Goal: Information Seeking & Learning: Learn about a topic

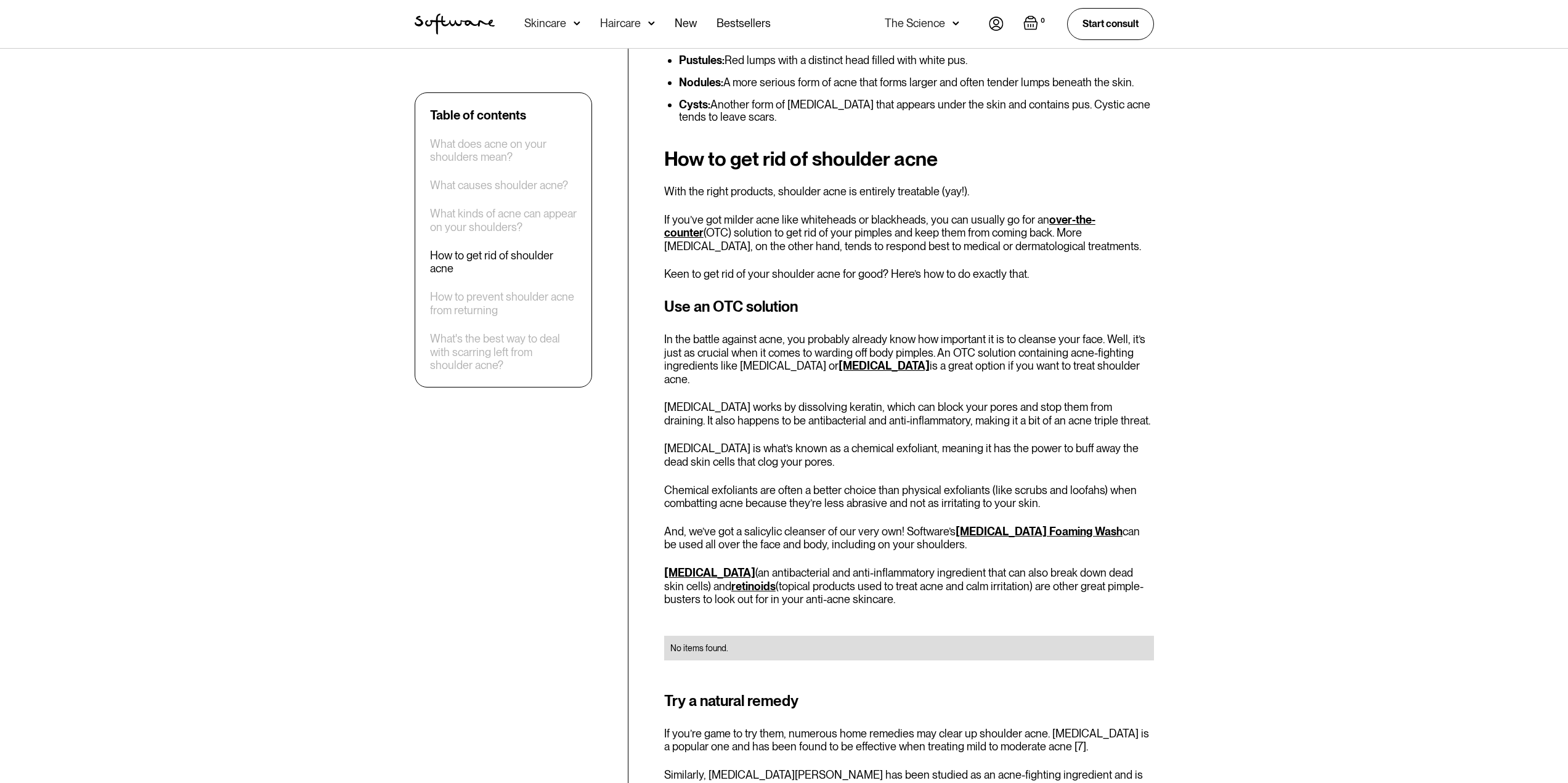
scroll to position [1849, 0]
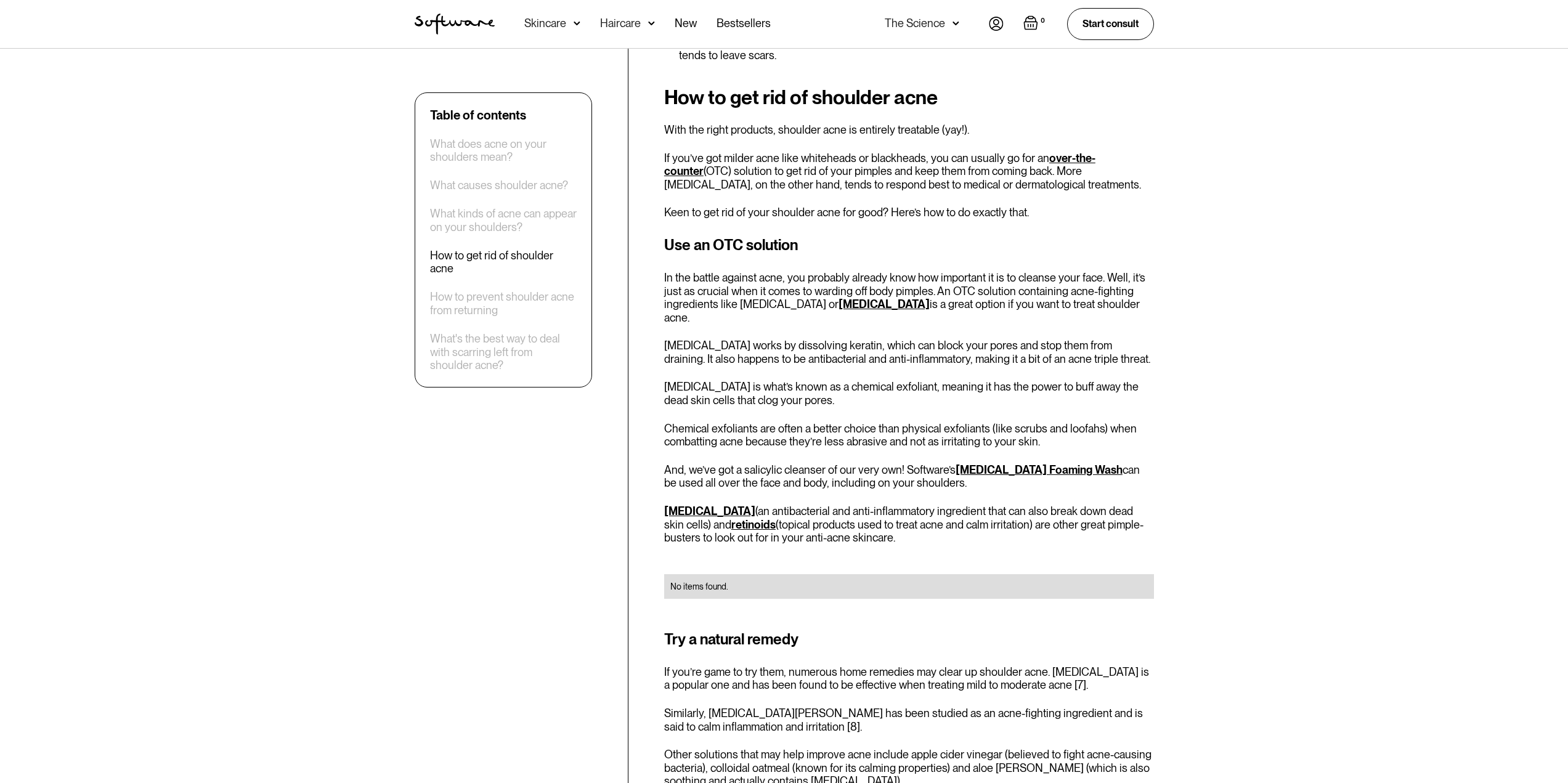
click at [985, 588] on div "How to get rid of shoulder acne With the right products, shoulder acne is entir…" at bounding box center [909, 639] width 490 height 1106
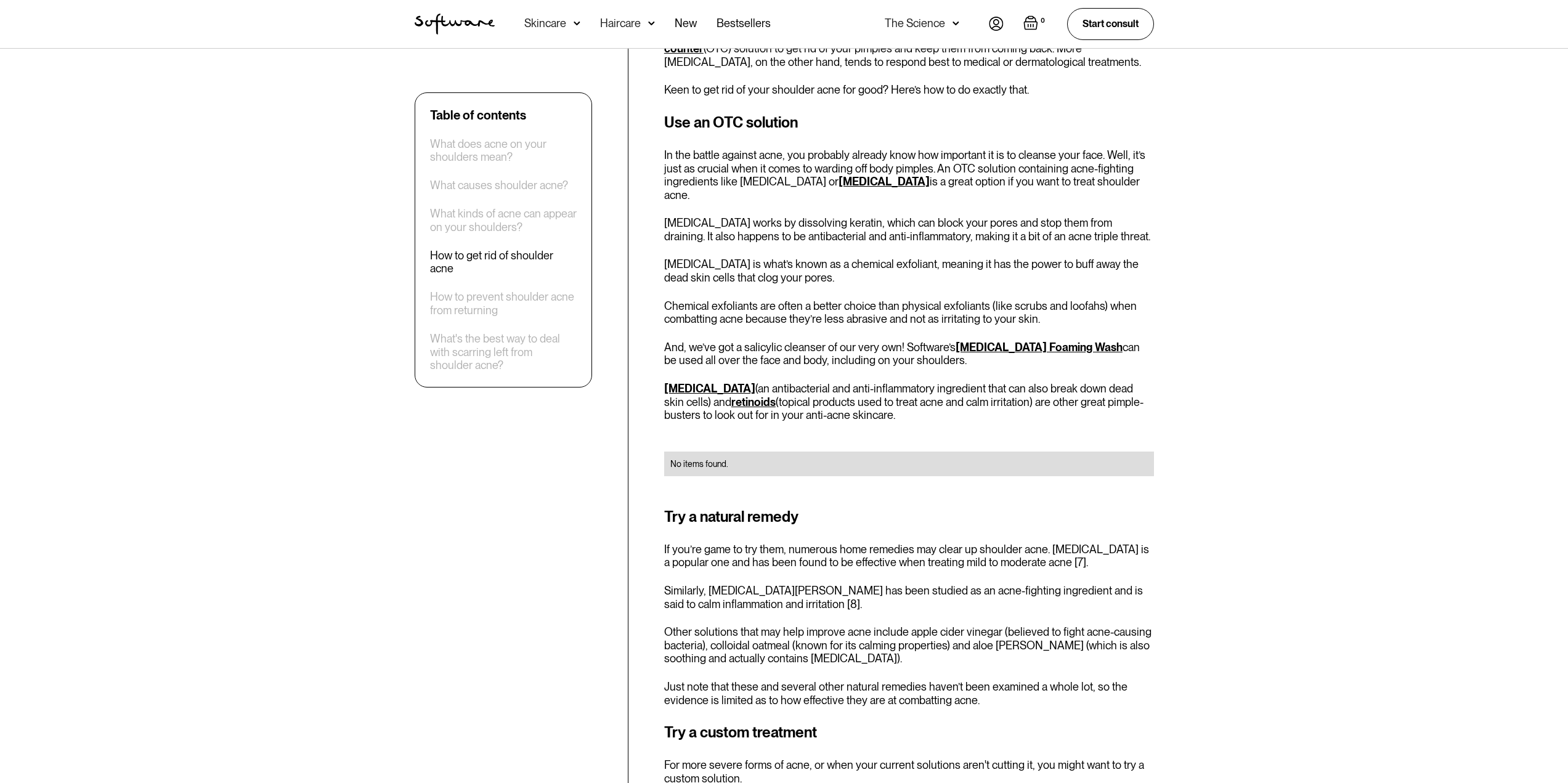
scroll to position [1972, 0]
click at [911, 537] on div "Try a natural remedy If you’re game to try them, numerous home remedies may cle…" at bounding box center [909, 606] width 490 height 201
click at [831, 584] on p "Similarly, [MEDICAL_DATA][PERSON_NAME] has been studied as an acne-fighting ing…" at bounding box center [909, 597] width 490 height 27
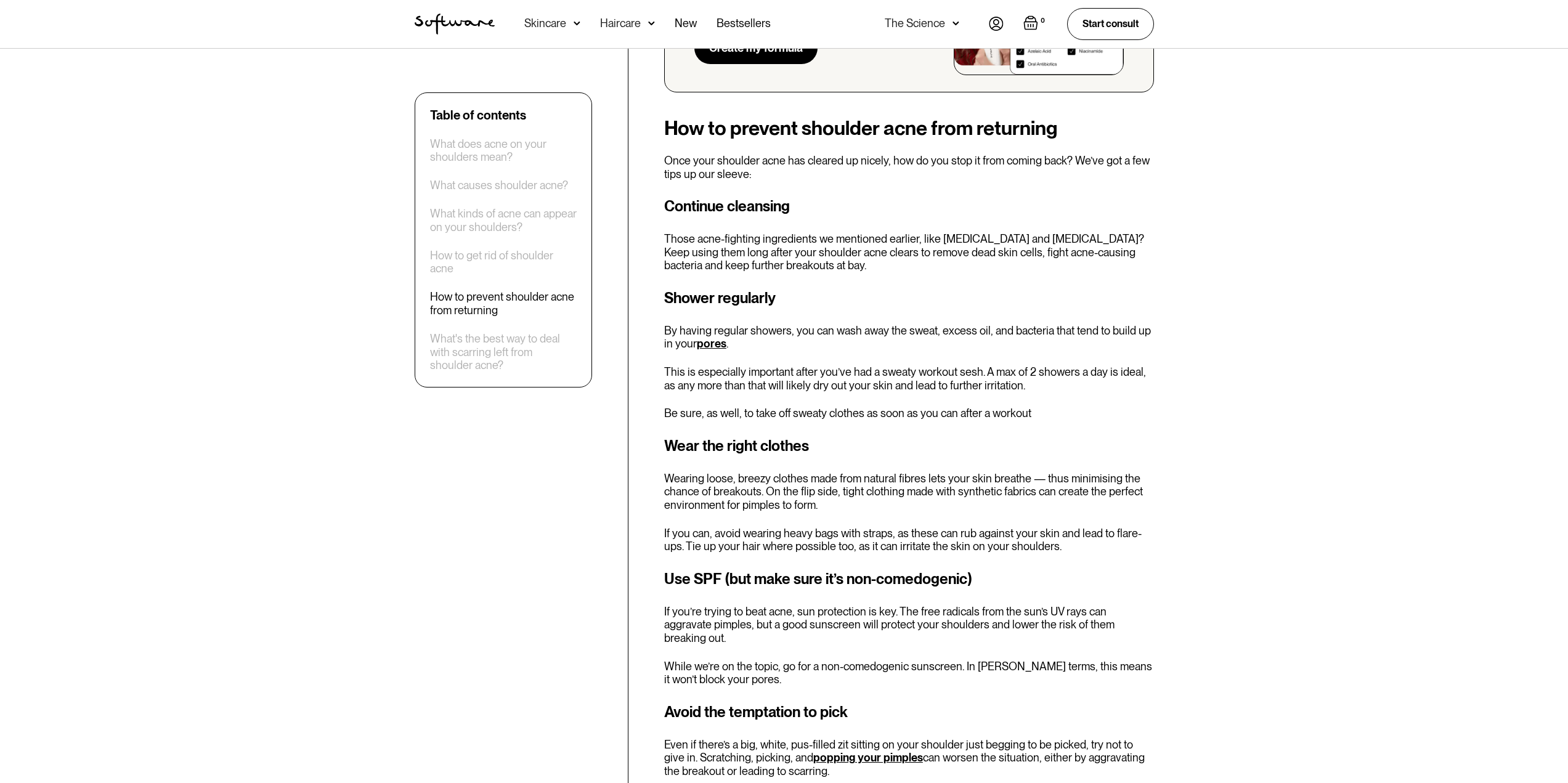
scroll to position [3019, 0]
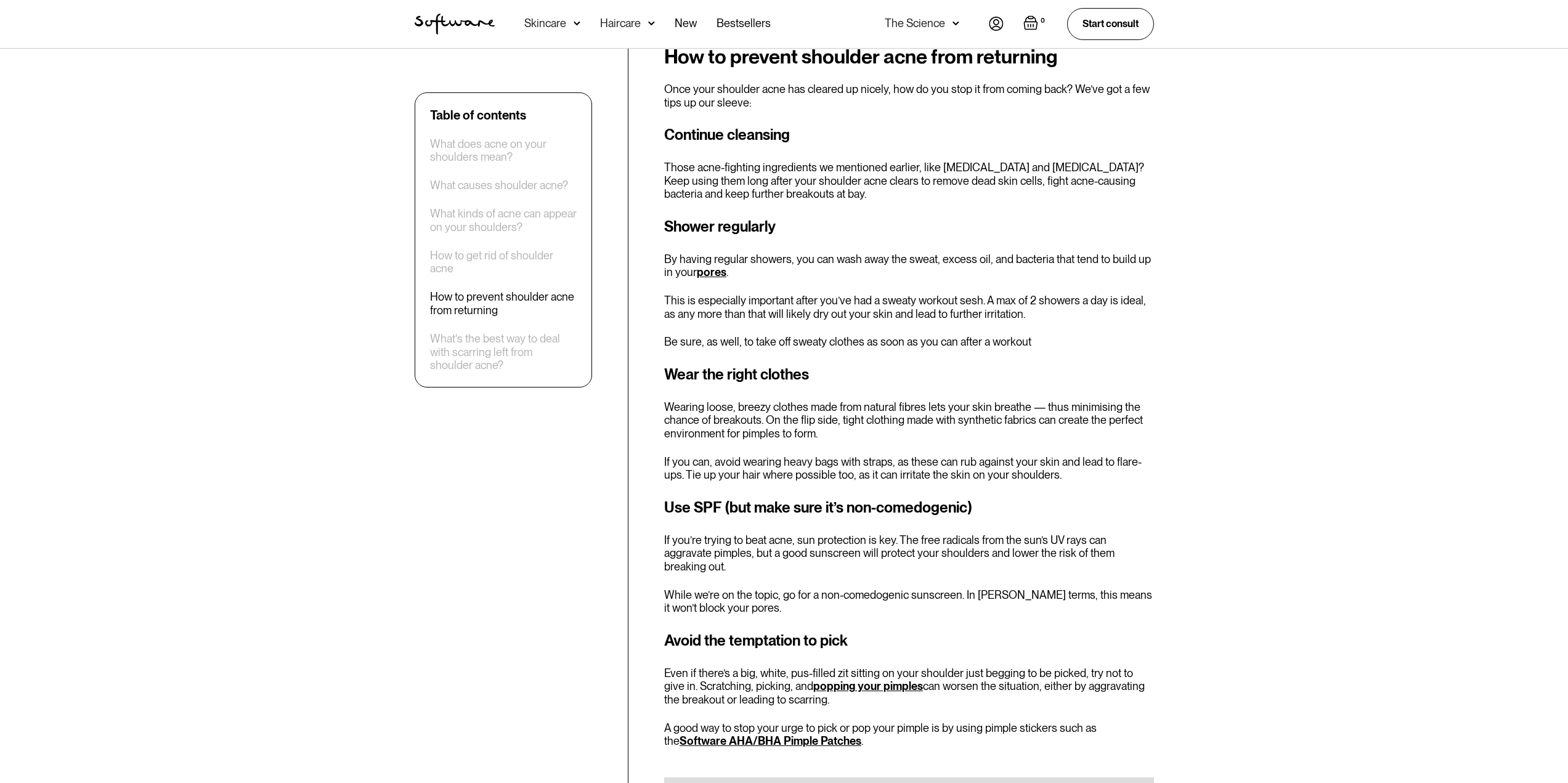
click at [827, 722] on p "A good way to stop your urge to pick or pop your pimple is by using pimple stic…" at bounding box center [909, 735] width 490 height 27
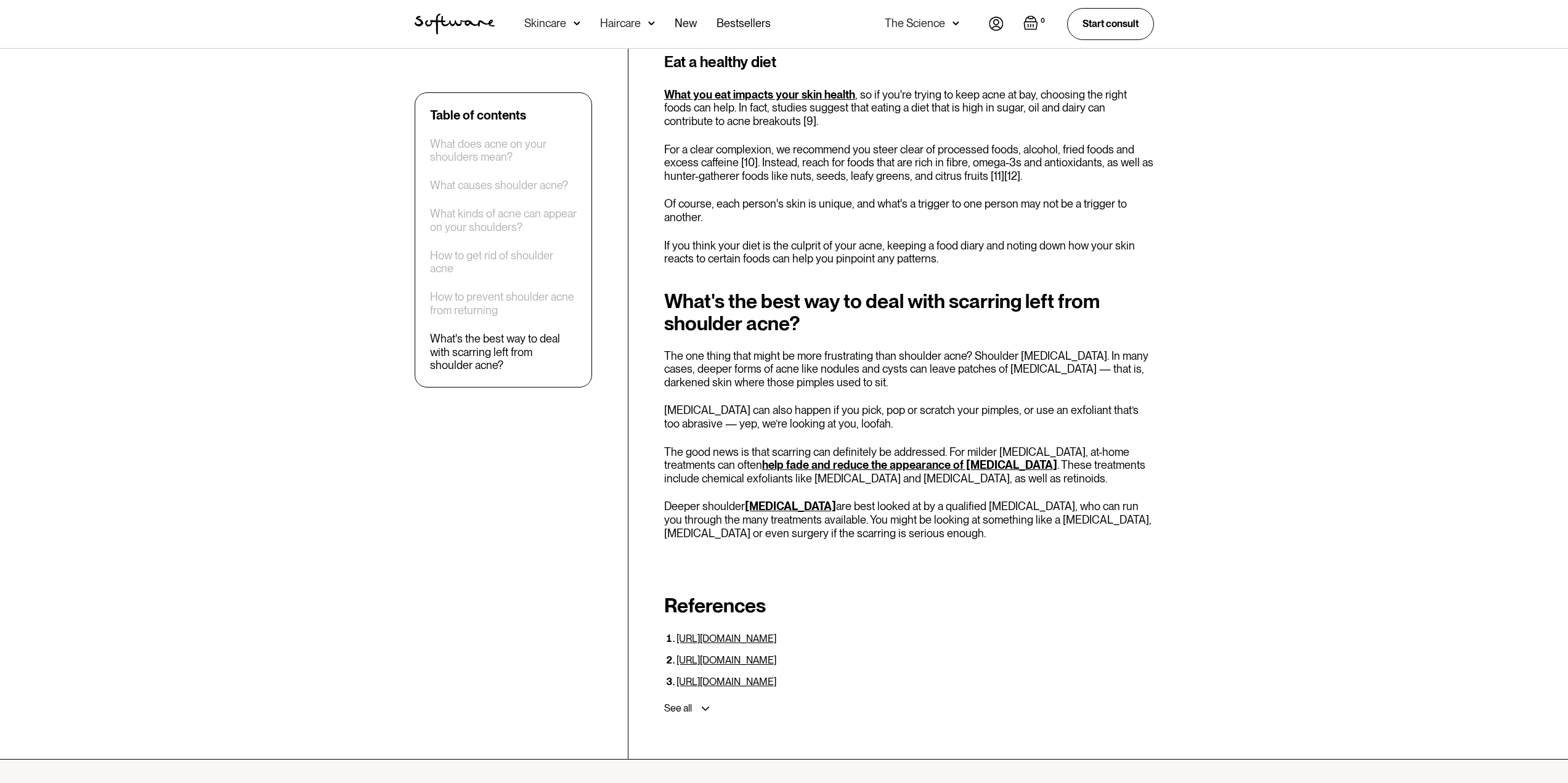
scroll to position [3821, 0]
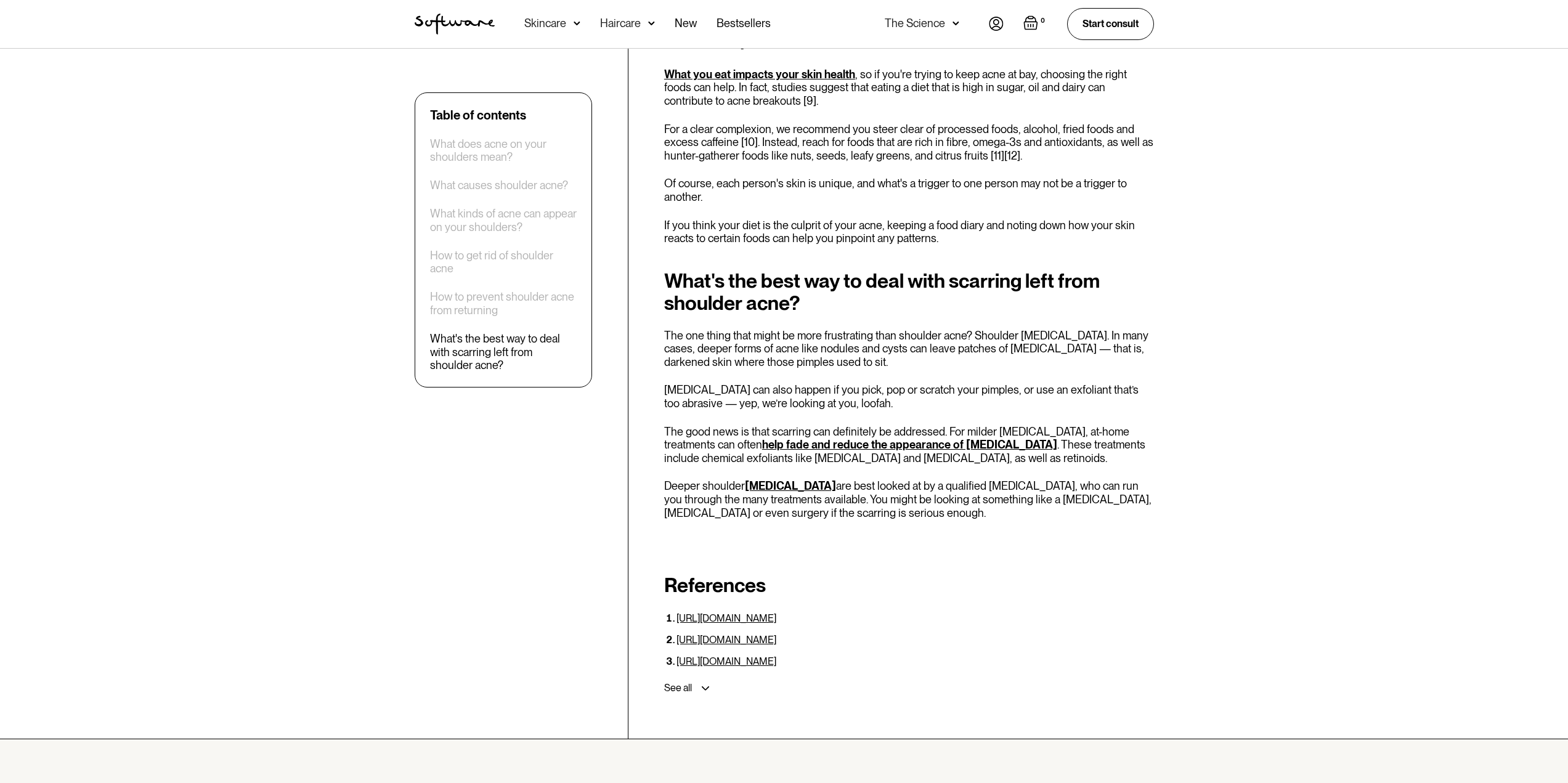
click at [894, 329] on p "The one thing that might be more frustrating than shoulder acne? Shoulder [MEDI…" at bounding box center [909, 349] width 490 height 40
click at [1007, 329] on p "The one thing that might be more frustrating than shoulder acne? Shoulder [MEDI…" at bounding box center [909, 349] width 490 height 40
click at [848, 329] on p "The one thing that might be more frustrating than shoulder acne? Shoulder [MEDI…" at bounding box center [909, 349] width 490 height 40
click at [873, 316] on div "What's the best way to deal with scarring left from shoulder acne? The one thin…" at bounding box center [909, 395] width 490 height 250
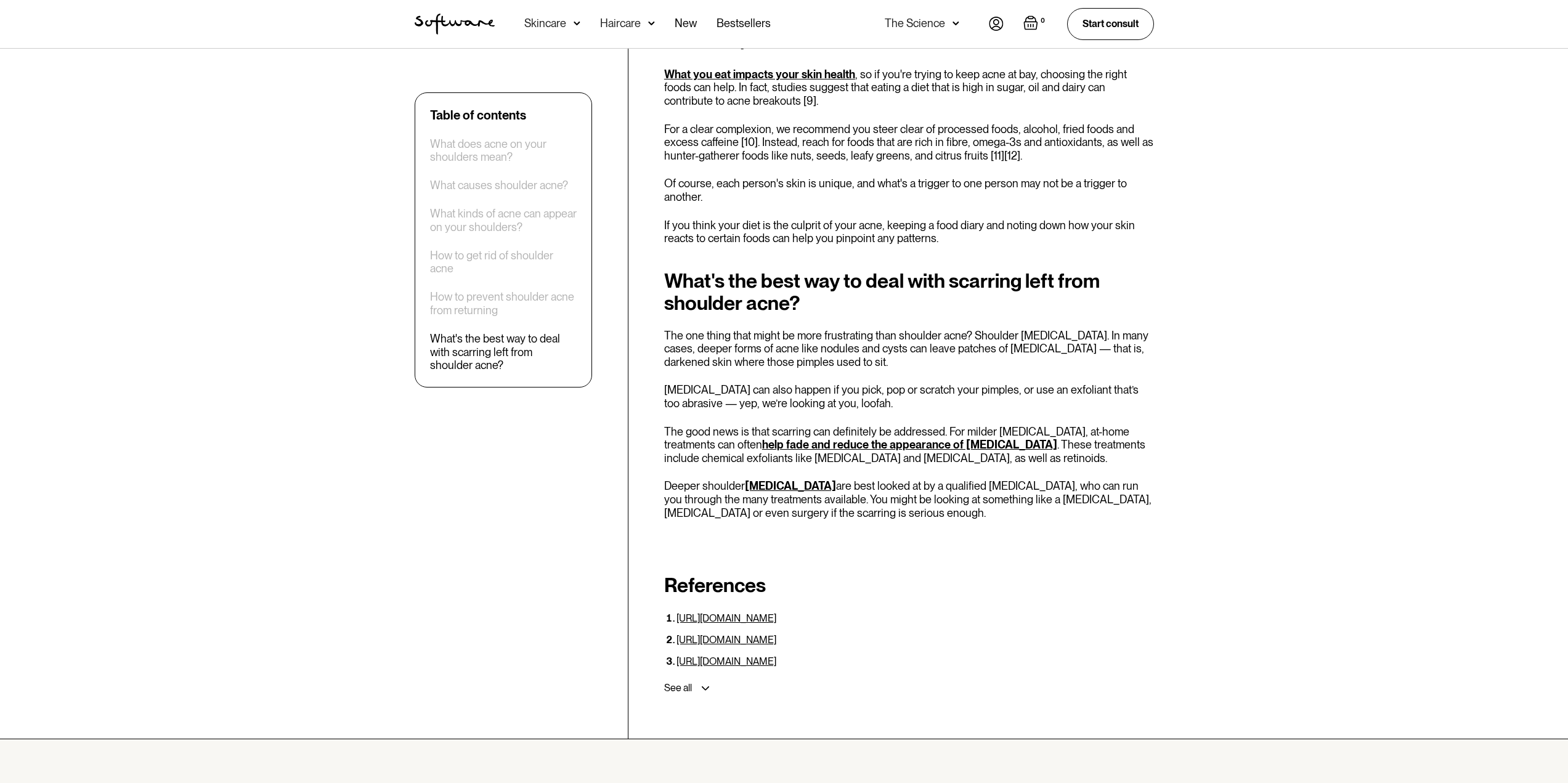
click at [1090, 426] on p "The good news is that scarring can definitely be addressed. For milder [MEDICAL…" at bounding box center [909, 446] width 490 height 40
click at [1115, 574] on div "References [URL][DOMAIN_NAME] [URL][DOMAIN_NAME] [URL][DOMAIN_NAME] [URL][DOMAI…" at bounding box center [909, 636] width 490 height 125
